Goal: Find specific page/section: Find specific page/section

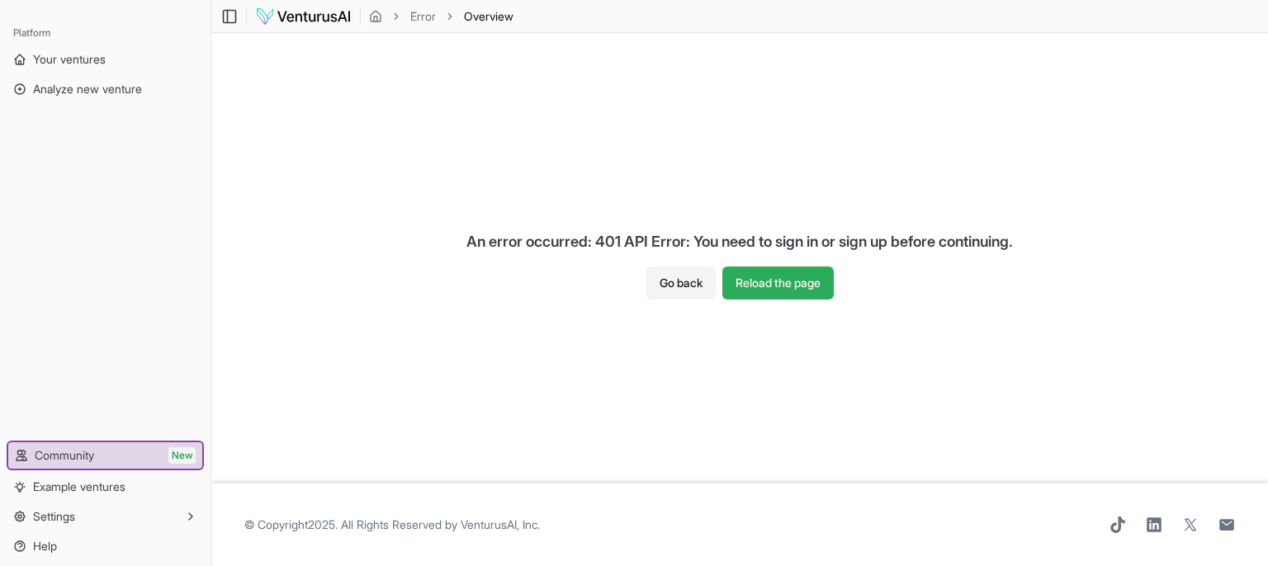
click at [754, 273] on button "Reload the page" at bounding box center [777, 283] width 111 height 33
click at [754, 286] on button "Reload the page" at bounding box center [777, 283] width 111 height 33
click at [792, 281] on button "Reload the page" at bounding box center [777, 283] width 111 height 33
click at [87, 83] on span "Analyze new venture" at bounding box center [87, 89] width 109 height 17
